Goal: Transaction & Acquisition: Purchase product/service

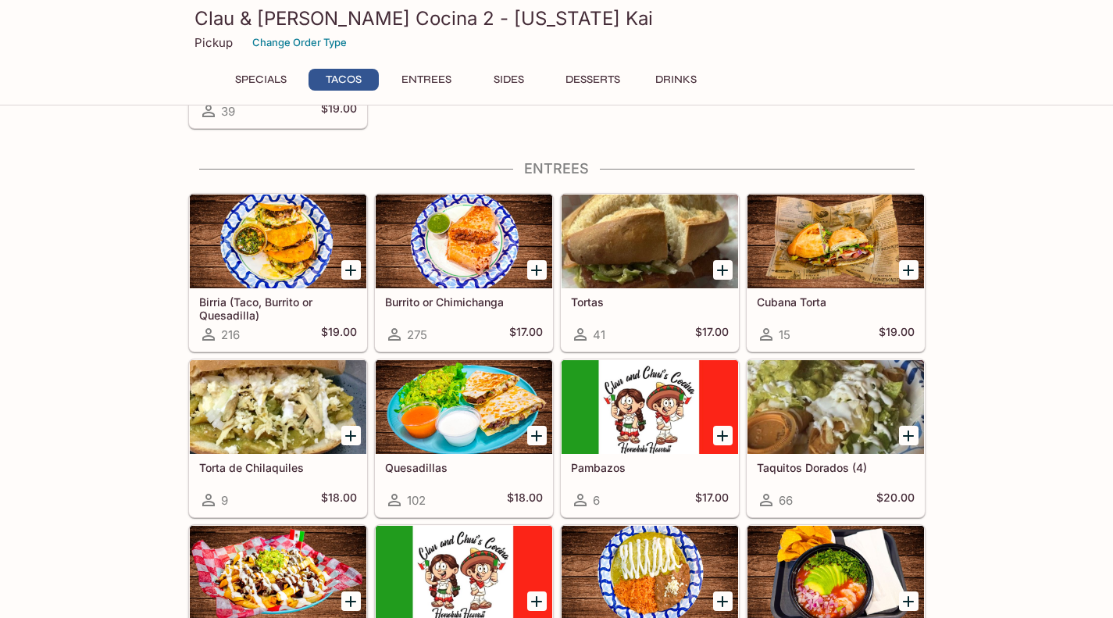
scroll to position [766, 0]
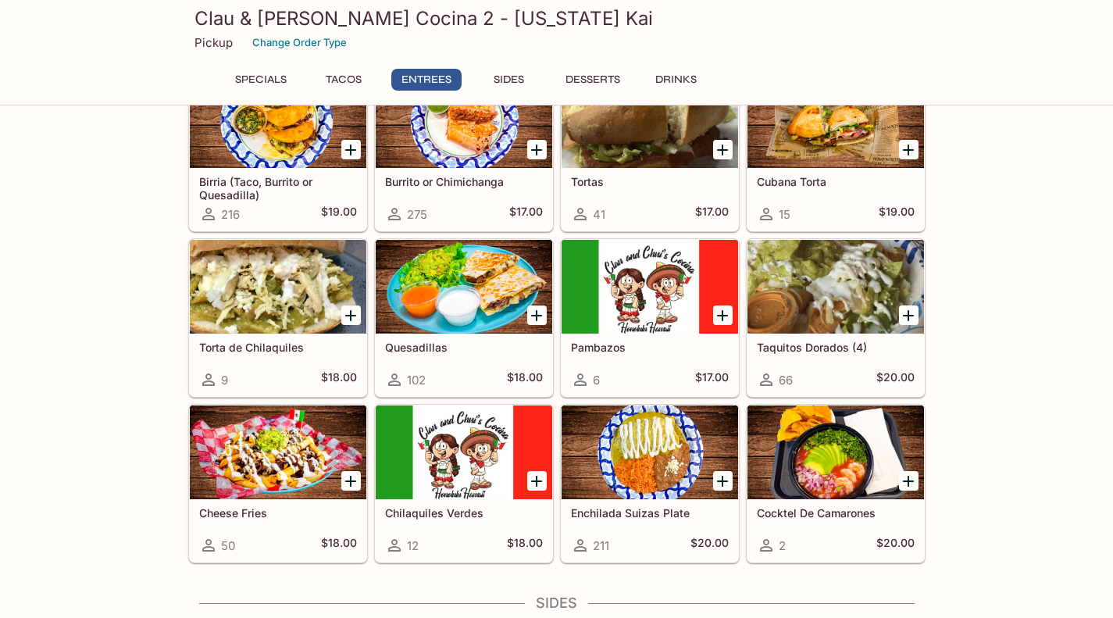
click at [432, 268] on div at bounding box center [464, 287] width 176 height 94
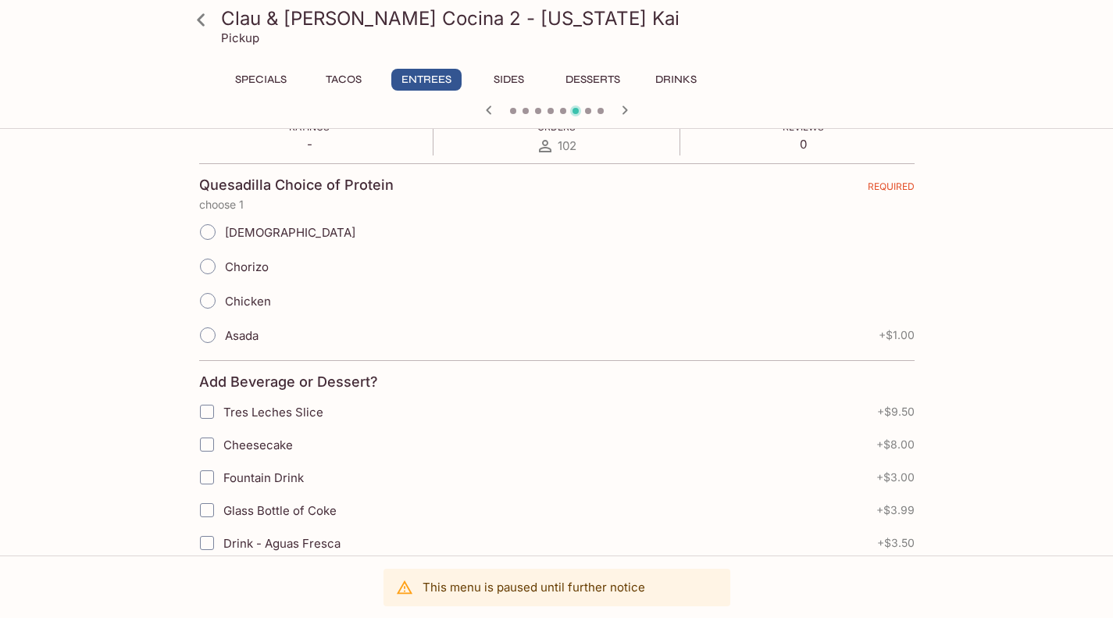
scroll to position [308, 0]
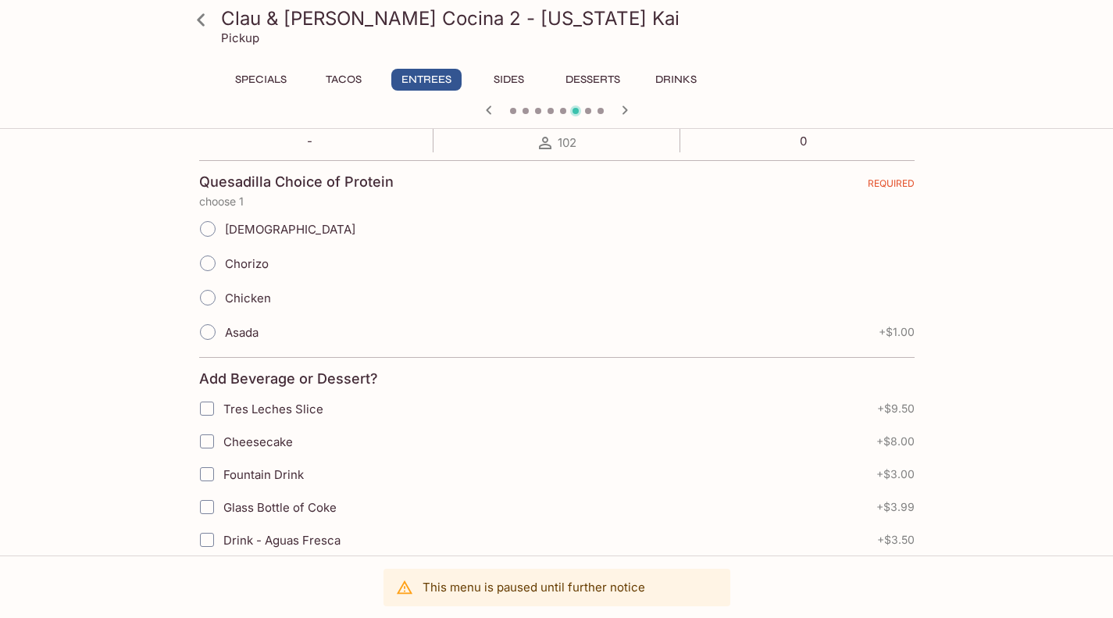
click at [253, 333] on span "Asada" at bounding box center [242, 332] width 34 height 15
click at [224, 333] on input "Asada" at bounding box center [207, 331] width 33 height 33
radio input "true"
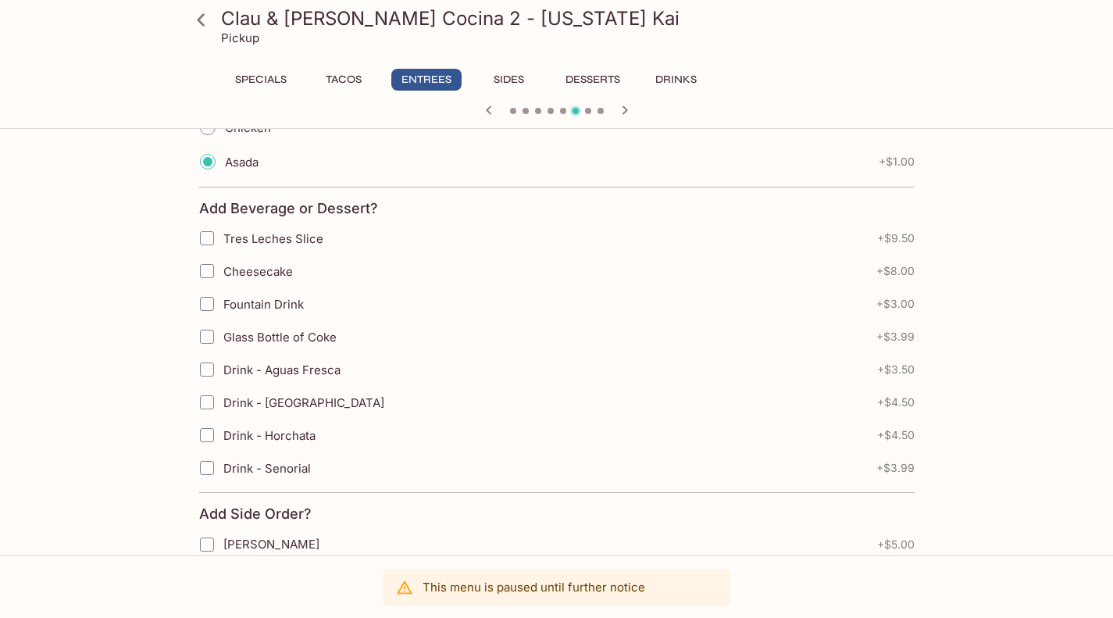
scroll to position [718, 0]
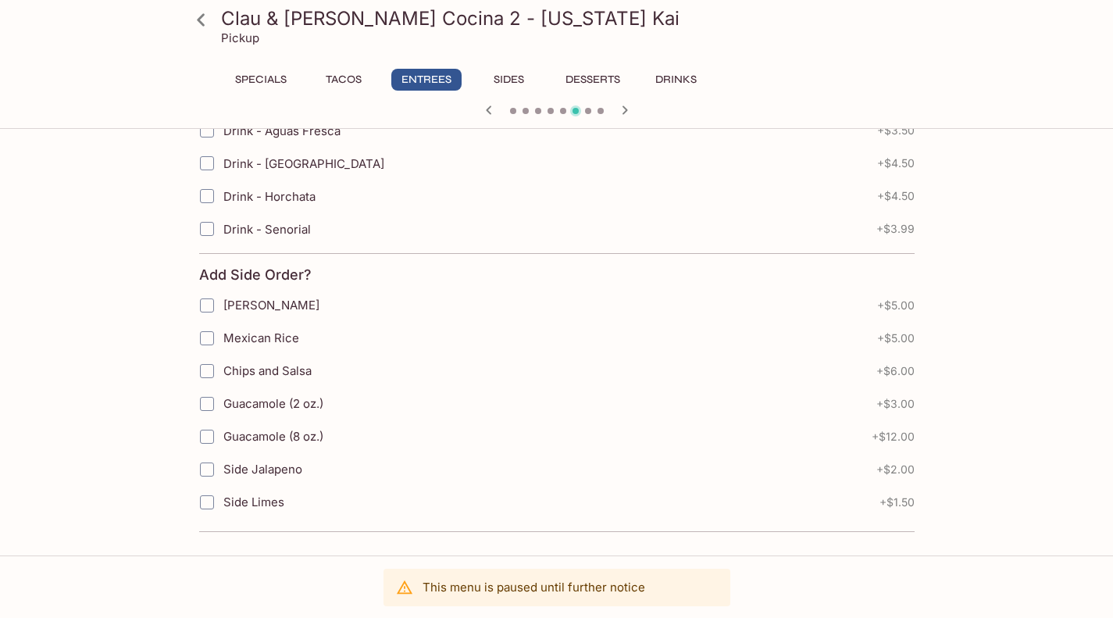
click at [256, 368] on span "Chips and Salsa" at bounding box center [267, 370] width 88 height 15
click at [223, 368] on input "Chips and Salsa" at bounding box center [206, 370] width 31 height 31
checkbox input "true"
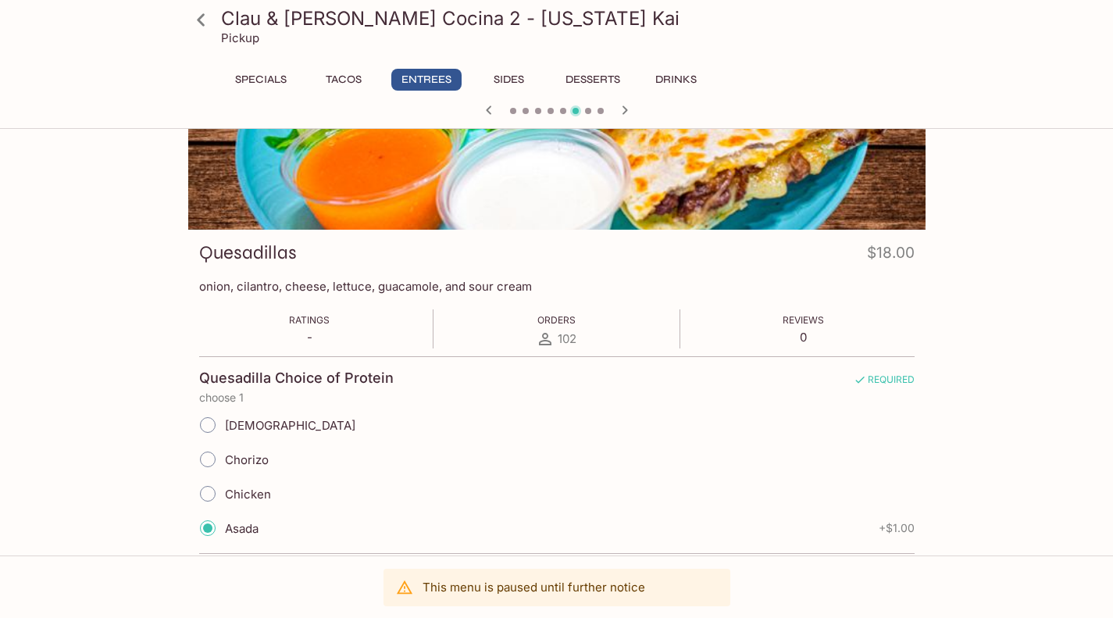
scroll to position [0, 0]
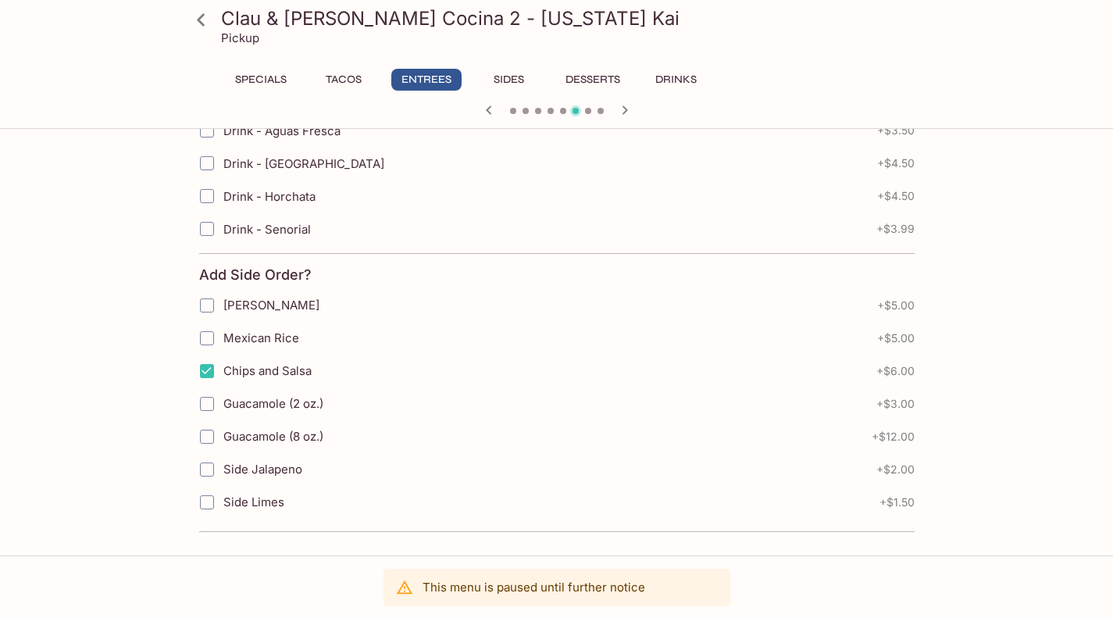
click at [267, 90] on button "Specials" at bounding box center [261, 80] width 70 height 22
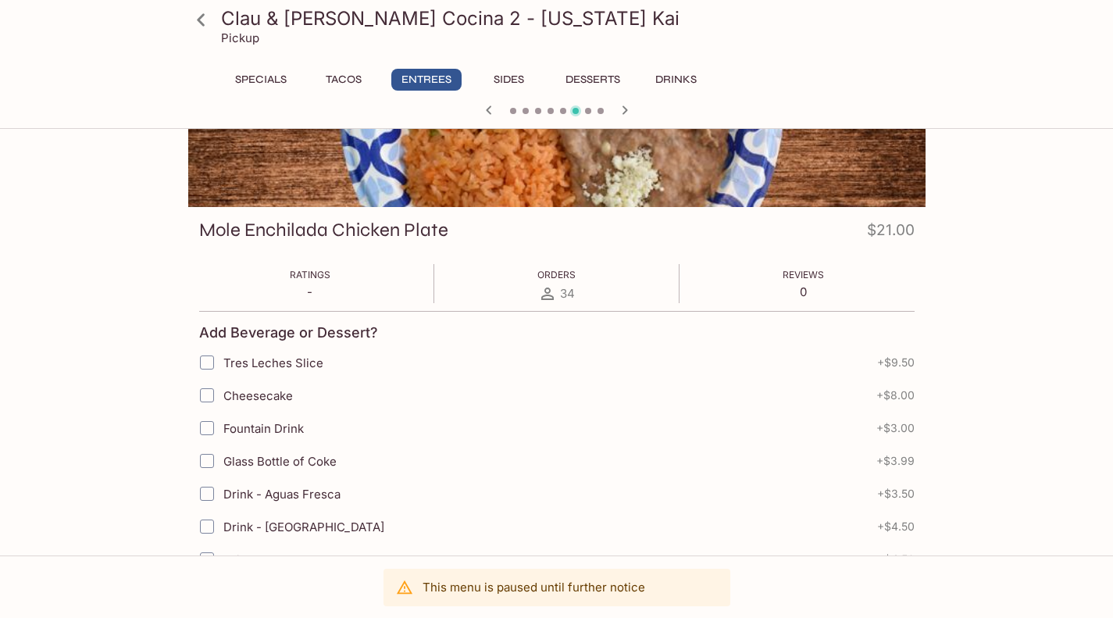
scroll to position [497, 0]
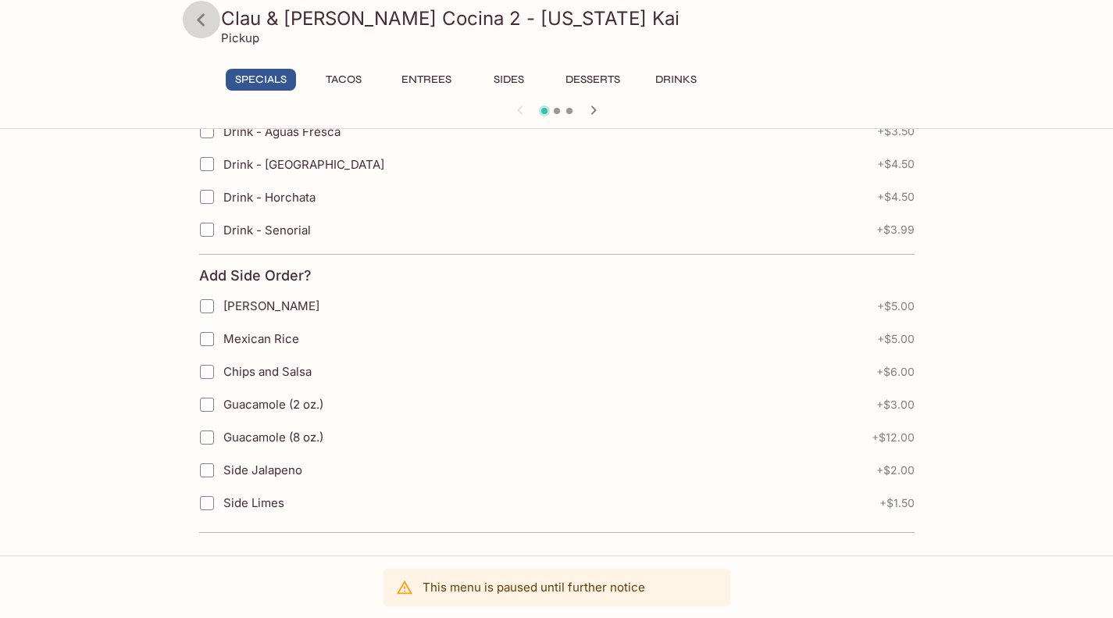
click at [197, 20] on icon at bounding box center [200, 19] width 27 height 27
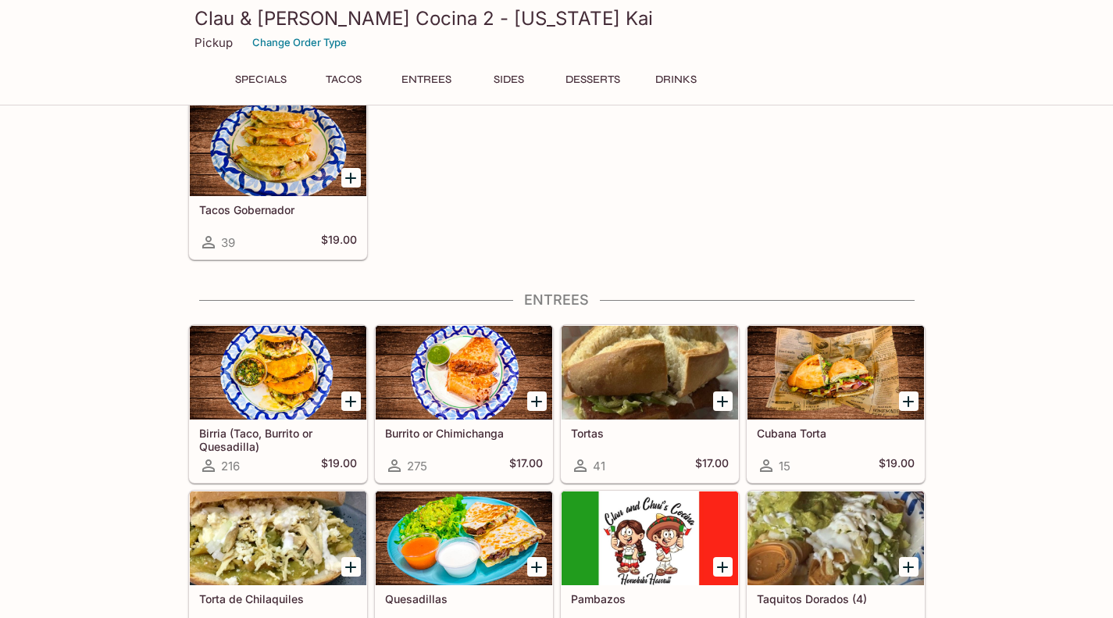
scroll to position [508, 0]
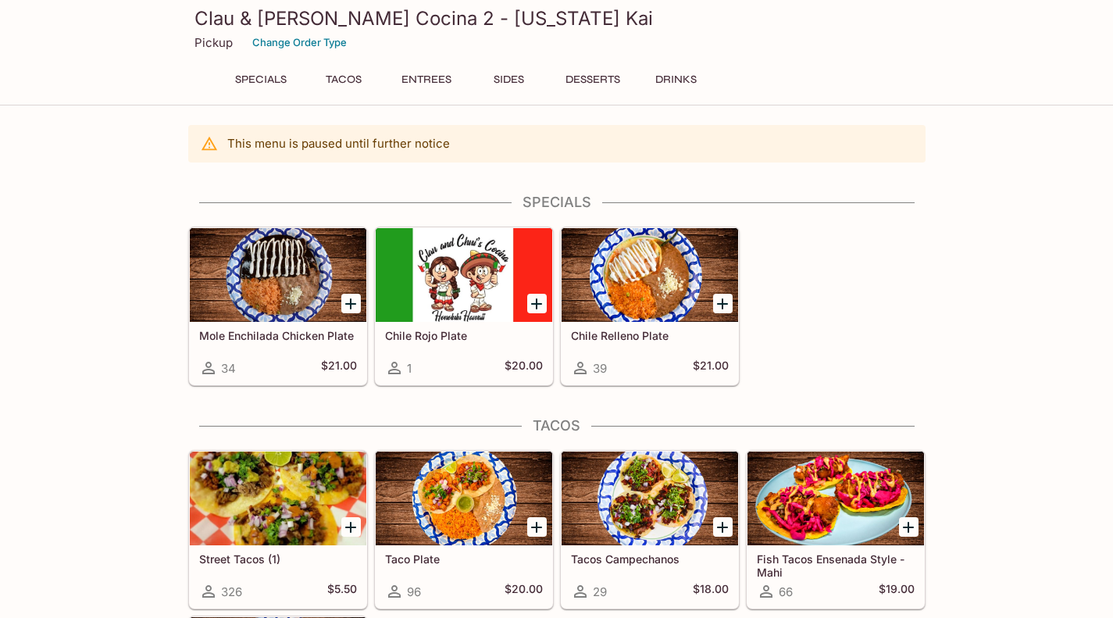
click at [621, 287] on div at bounding box center [649, 275] width 176 height 94
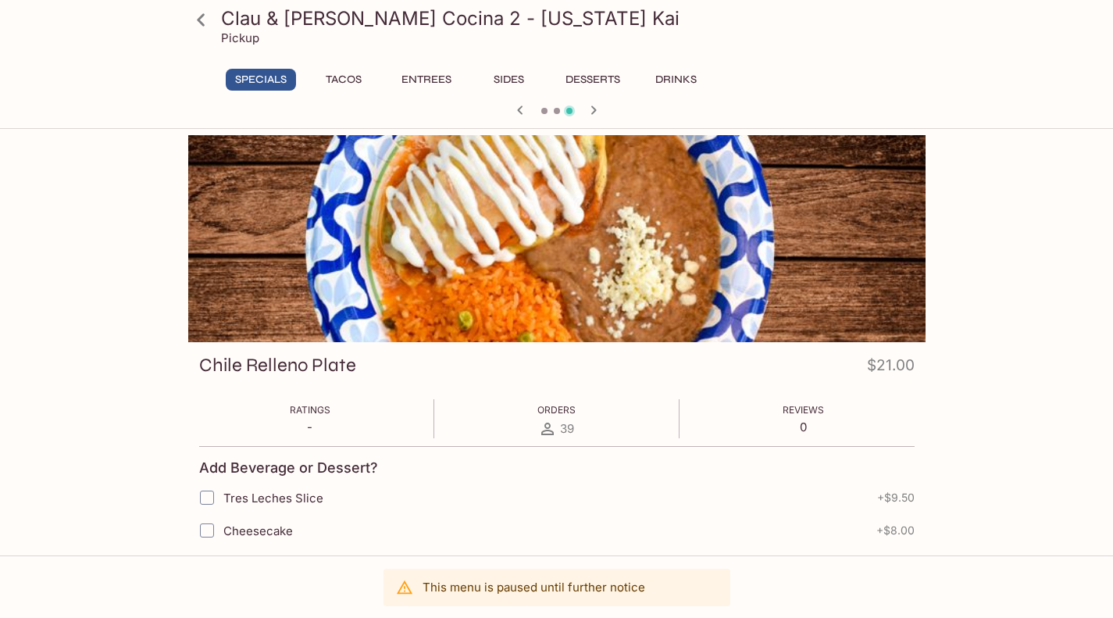
click at [591, 590] on p "This menu is paused until further notice" at bounding box center [533, 586] width 223 height 15
